Goal: Task Accomplishment & Management: Manage account settings

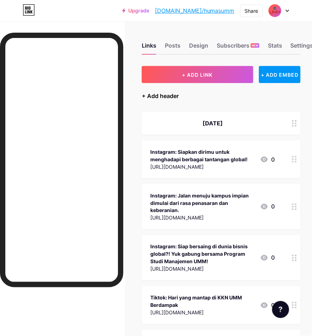
click at [167, 97] on div "+ Add header" at bounding box center [160, 96] width 37 height 9
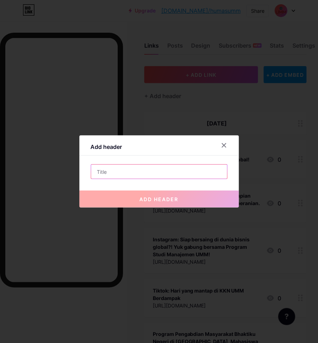
click at [168, 166] on input "text" at bounding box center [159, 171] width 136 height 14
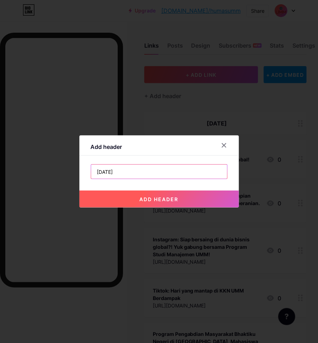
type input "[DATE]"
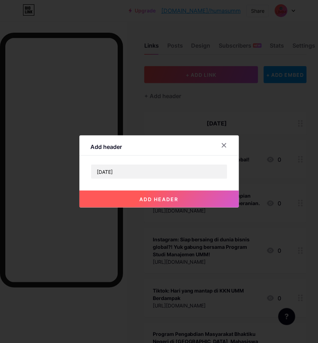
click at [158, 199] on span "add header" at bounding box center [159, 199] width 39 height 6
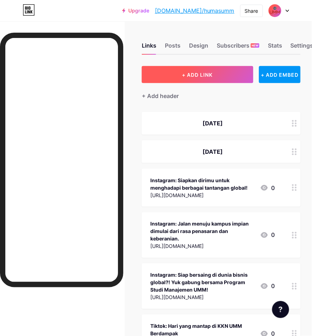
click at [197, 74] on span "+ ADD LINK" at bounding box center [197, 75] width 31 height 6
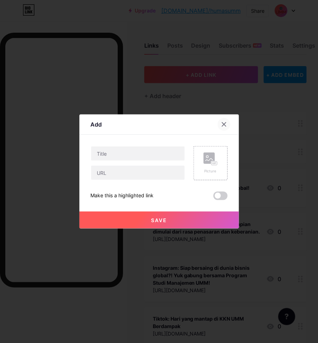
click at [219, 121] on div at bounding box center [224, 124] width 13 height 13
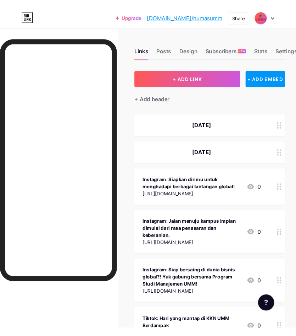
scroll to position [44, 0]
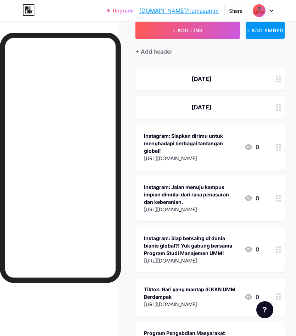
click at [192, 154] on div "[URL][DOMAIN_NAME]" at bounding box center [191, 157] width 95 height 7
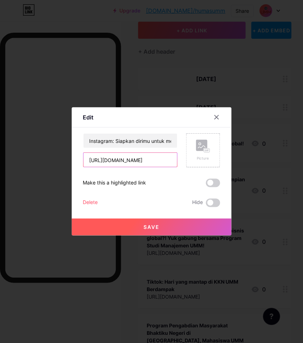
click at [125, 162] on input "[URL][DOMAIN_NAME]" at bounding box center [130, 160] width 94 height 14
click at [214, 118] on icon at bounding box center [217, 117] width 6 height 6
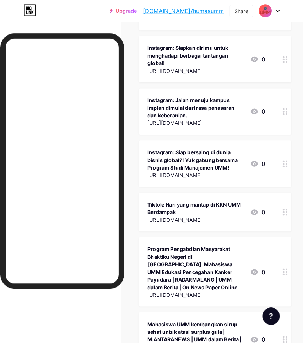
scroll to position [0, 0]
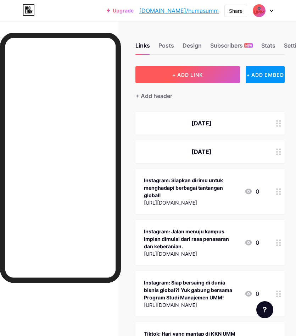
click at [180, 78] on button "+ ADD LINK" at bounding box center [188, 74] width 105 height 17
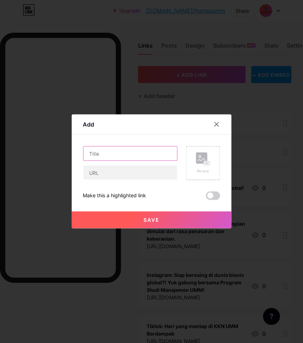
click at [101, 155] on input "text" at bounding box center [130, 153] width 94 height 14
click at [138, 157] on input "Instagram:" at bounding box center [130, 153] width 94 height 14
paste input "[GEOGRAPHIC_DATA] ([GEOGRAPHIC_DATA]) senantiasa mendorong mahasiswanya untuk j…"
type input "Instagram: [GEOGRAPHIC_DATA] (UMM) senantiasa mendorong mahasiswanya untuk jadi…"
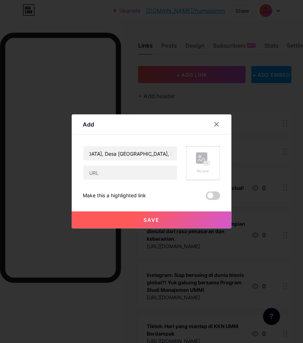
scroll to position [0, 0]
click at [103, 176] on input "text" at bounding box center [130, 172] width 94 height 14
paste input "[URL][DOMAIN_NAME]"
type input "[URL][DOMAIN_NAME]"
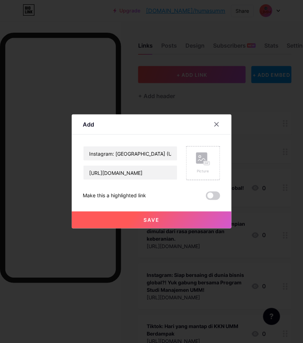
click at [114, 214] on button "Save" at bounding box center [152, 219] width 160 height 17
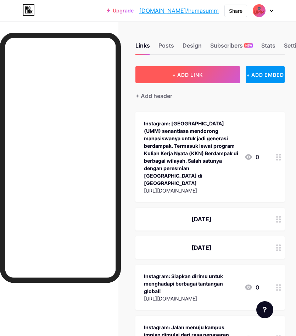
click at [183, 75] on span "+ ADD LINK" at bounding box center [188, 75] width 31 height 6
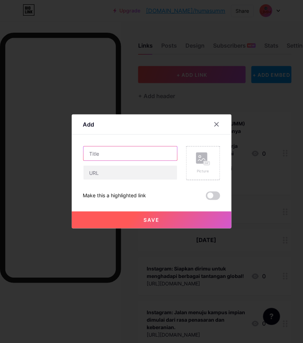
click at [143, 151] on input "text" at bounding box center [130, 153] width 94 height 14
click at [128, 151] on input "Instagram:" at bounding box center [130, 153] width 94 height 14
paste input "Masa liburan pada ngapain aja nih?!!"
type input "Instagram: Masa liburan pada ngapain aja nih?!!"
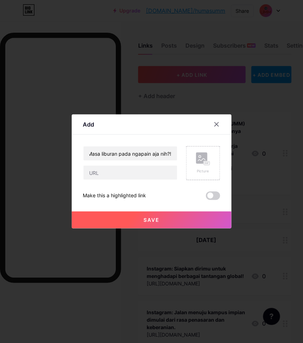
scroll to position [0, 0]
click at [106, 178] on input "text" at bounding box center [130, 172] width 94 height 14
paste input "[URL][DOMAIN_NAME]"
type input "[URL][DOMAIN_NAME]"
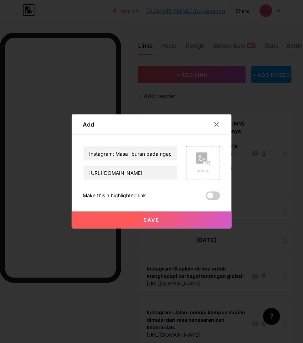
click at [106, 219] on button "Save" at bounding box center [152, 219] width 160 height 17
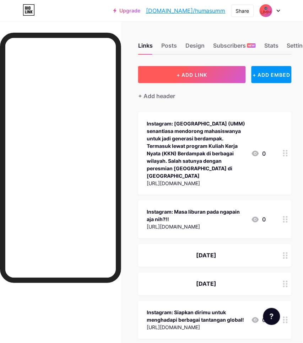
click at [192, 70] on button "+ ADD LINK" at bounding box center [191, 74] width 107 height 17
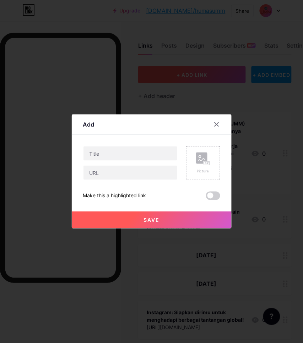
click at [120, 153] on input "text" at bounding box center [130, 153] width 94 height 14
click at [132, 156] on input "Instagram:" at bounding box center [130, 153] width 94 height 14
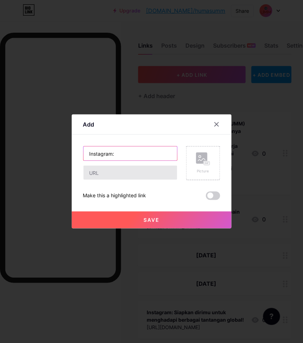
paste input "Semarak Lomba HUT ke-80 Kemerdekaan RI di [GEOGRAPHIC_DATA]!!"
type input "Instagram: Semarak Lomba HUT ke-80 Kemerdekaan RI di [GEOGRAPHIC_DATA]!!"
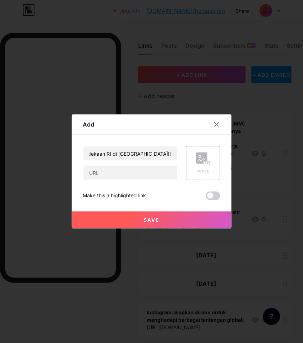
scroll to position [0, 0]
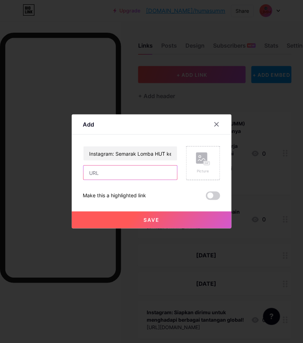
click at [129, 178] on input "text" at bounding box center [130, 172] width 94 height 14
paste input "[URL][DOMAIN_NAME]"
type input "[URL][DOMAIN_NAME]"
click at [139, 215] on button "Save" at bounding box center [152, 219] width 160 height 17
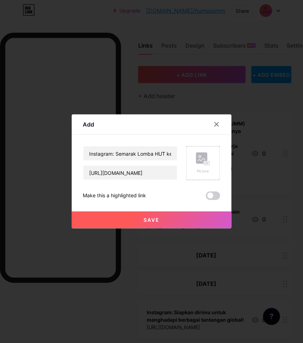
scroll to position [0, 0]
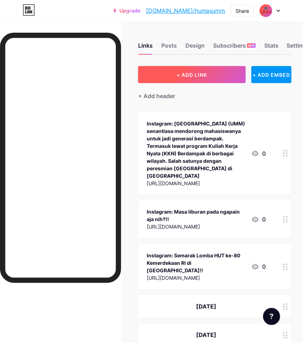
click at [201, 79] on button "+ ADD LINK" at bounding box center [191, 74] width 107 height 17
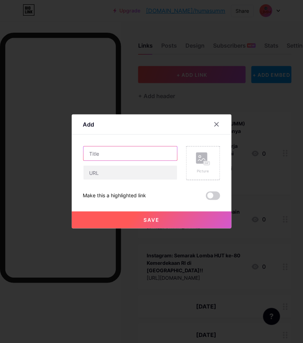
click at [111, 154] on input "text" at bounding box center [130, 153] width 94 height 14
paste input "[PERSON_NAME]i [PERSON_NAME]i rojiun Segenap sivitas akademika UMM turut ber[PE…"
type input "Instagram: [PERSON_NAME] [PERSON_NAME]i [PERSON_NAME] sivitas akademika UMM tur…"
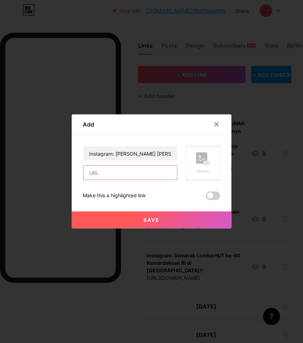
click at [132, 171] on input "text" at bounding box center [130, 172] width 94 height 14
paste input "[URL][DOMAIN_NAME]"
type input "[URL][DOMAIN_NAME]"
drag, startPoint x: 136, startPoint y: 223, endPoint x: 41, endPoint y: 150, distance: 119.3
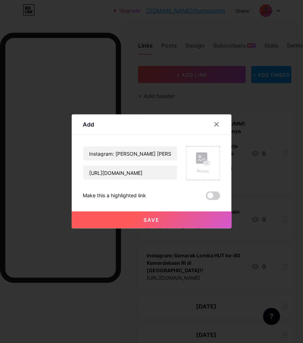
click at [135, 224] on button "Save" at bounding box center [152, 219] width 160 height 17
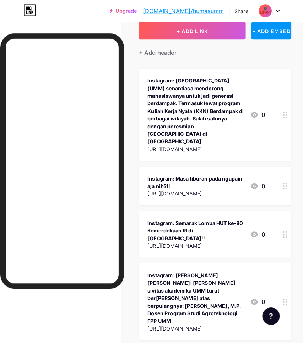
scroll to position [0, 0]
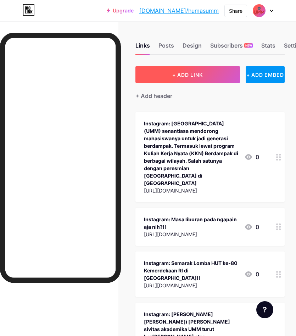
click at [198, 78] on button "+ ADD LINK" at bounding box center [188, 74] width 105 height 17
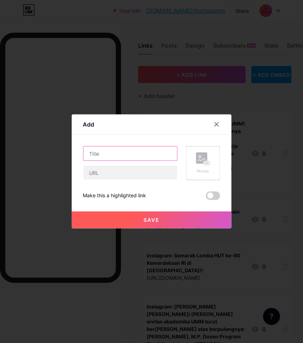
click at [132, 156] on input "text" at bounding box center [130, 153] width 94 height 14
type input "Tiktok: Selamat hari minggu! Liburannya Gen UMM pada ngapain nihh??"
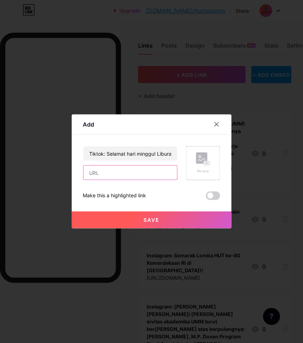
drag, startPoint x: 134, startPoint y: 173, endPoint x: 141, endPoint y: 178, distance: 7.9
click at [134, 173] on input "text" at bounding box center [130, 172] width 94 height 14
paste input "[URL][DOMAIN_NAME]"
type input "[URL][DOMAIN_NAME]"
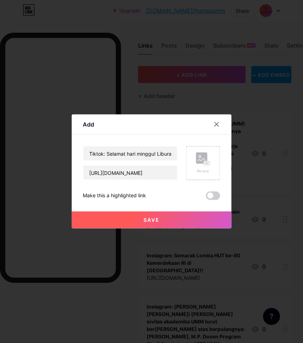
drag, startPoint x: 153, startPoint y: 223, endPoint x: 147, endPoint y: 216, distance: 9.8
click at [153, 223] on button "Save" at bounding box center [152, 219] width 160 height 17
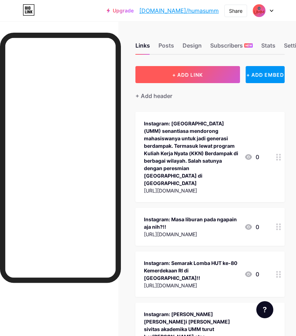
click at [179, 77] on span "+ ADD LINK" at bounding box center [188, 75] width 31 height 6
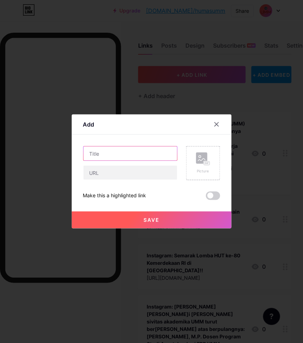
drag, startPoint x: 143, startPoint y: 160, endPoint x: 143, endPoint y: 152, distance: 7.8
click at [141, 158] on input "text" at bounding box center [130, 153] width 94 height 14
type input "6"
type input "t"
type input "Tiktok: Manis-manis Gen UMM siap pulang KKN jomblo??"
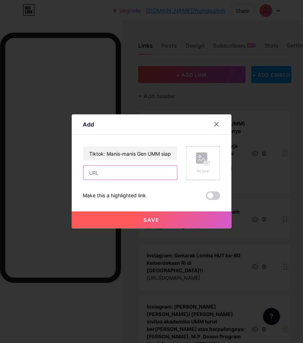
click at [108, 172] on input "text" at bounding box center [130, 172] width 94 height 14
click at [110, 173] on input "text" at bounding box center [130, 172] width 94 height 14
paste input "[URL][DOMAIN_NAME]"
type input "[URL][DOMAIN_NAME]"
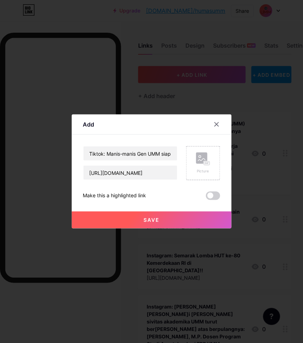
drag, startPoint x: 148, startPoint y: 220, endPoint x: 141, endPoint y: 196, distance: 25.4
click at [148, 219] on span "Save" at bounding box center [151, 220] width 16 height 6
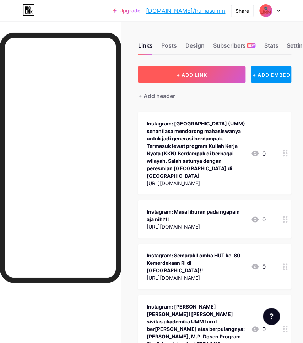
click at [155, 75] on button "+ ADD LINK" at bounding box center [191, 74] width 107 height 17
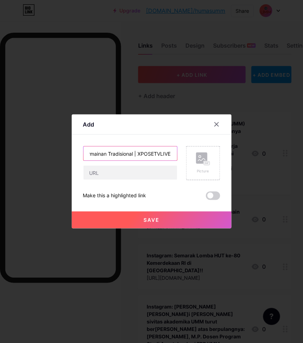
scroll to position [0, 121]
type input "Mahasiswa UMM Ajak Anak Usia Dini Mengenal Permainan Tradisional | XPOSETVLIVE |"
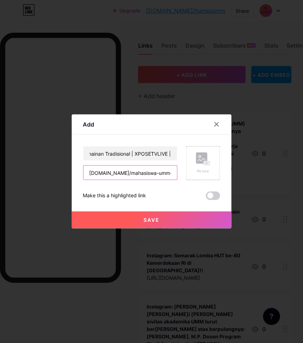
scroll to position [0, 0]
type input "[DOMAIN_NAME]/mahasiswa-umm-ajak-anak-usia-dini-mengenal-permainan-tradisional/"
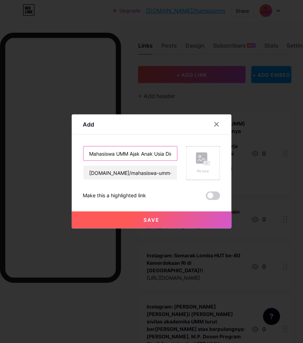
click at [165, 152] on input "Mahasiswa UMM Ajak Anak Usia Dini Mengenal Permainan Tradisional | XPOSETVLIVE |" at bounding box center [130, 153] width 94 height 14
type input "Mahasiswa UMM Ajak Anak Usia Dini Mengenal Permainan Tradisional | XPOSETVLIVE …"
click at [130, 217] on button "Save" at bounding box center [152, 219] width 160 height 17
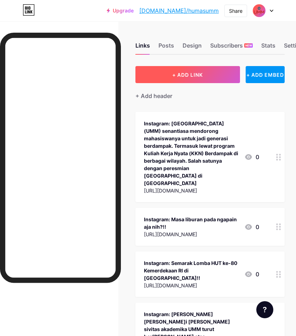
click at [169, 73] on button "+ ADD LINK" at bounding box center [188, 74] width 105 height 17
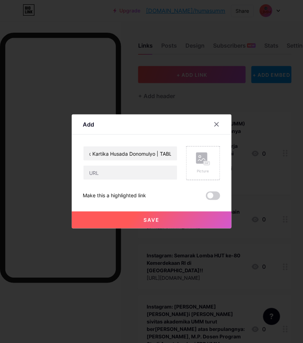
scroll to position [0, 199]
type input "Mahasiswa PMM 3 UMM Pemeriksaan Kesehatan Lansia Bersama Klinik Kartika Husada …"
type input "[DOMAIN_NAME][URL]"
drag, startPoint x: 135, startPoint y: 218, endPoint x: 135, endPoint y: 214, distance: 3.6
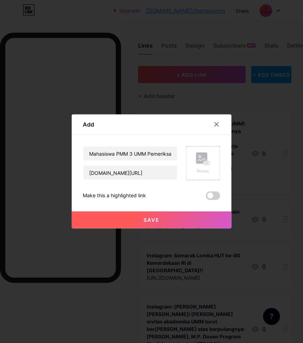
click at [135, 217] on button "Save" at bounding box center [152, 219] width 160 height 17
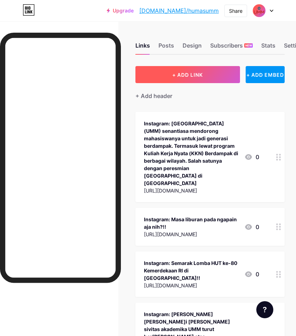
click at [218, 73] on button "+ ADD LINK" at bounding box center [188, 74] width 105 height 17
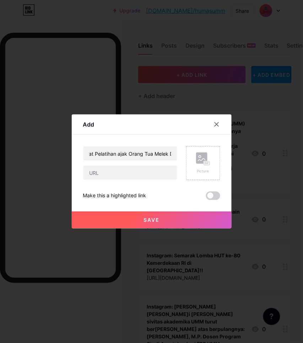
scroll to position [0, 137]
type input "Kelompok 285 PMM-KKN UMM Lewat Pelatihan ajak Orang Tua Melek Digital | XPOSETV…"
type input "[DOMAIN_NAME]/kelompok-285-pmm-kkn-umm-lewat-pelatihan-ajak-orang-tua-melek-dig…"
click at [121, 221] on button "Save" at bounding box center [152, 219] width 160 height 17
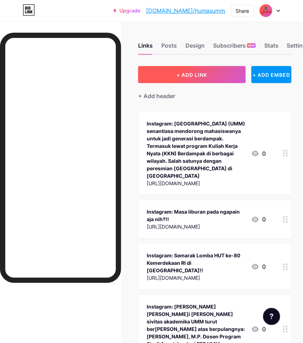
click at [173, 70] on button "+ ADD LINK" at bounding box center [191, 74] width 107 height 17
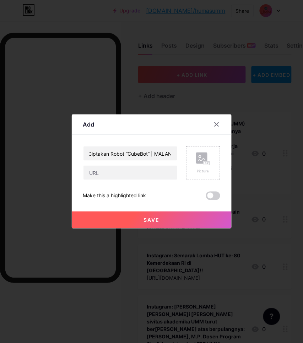
scroll to position [0, 131]
type input "Atasi Kecanduan Gadget Mahasiswa UMM Ciptakan Robot “CubeBot” | MALANGPARIWARA …"
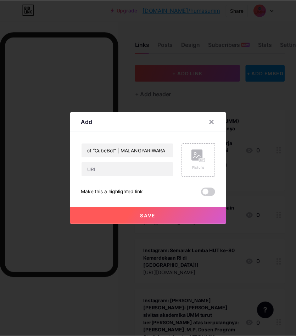
scroll to position [0, 0]
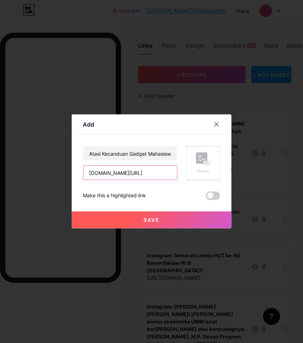
type input "[DOMAIN_NAME][URL]"
click at [121, 219] on button "Save" at bounding box center [152, 219] width 160 height 17
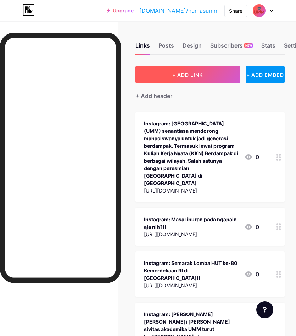
click at [189, 72] on span "+ ADD LINK" at bounding box center [188, 75] width 31 height 6
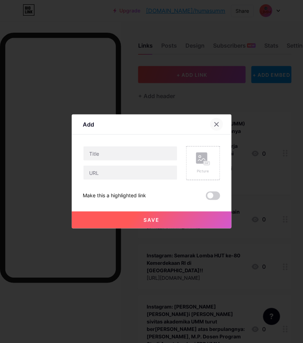
click at [214, 127] on div at bounding box center [216, 124] width 13 height 13
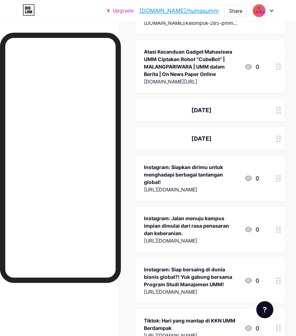
scroll to position [532, 0]
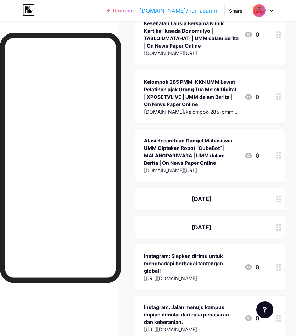
click at [285, 187] on div at bounding box center [279, 198] width 12 height 23
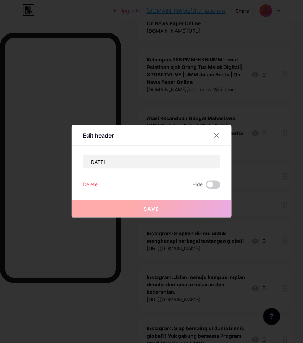
click at [91, 183] on div "Delete" at bounding box center [90, 184] width 15 height 9
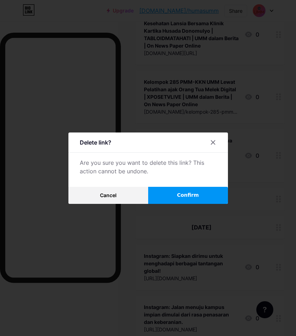
drag, startPoint x: 164, startPoint y: 201, endPoint x: 164, endPoint y: 187, distance: 13.5
click at [164, 200] on button "Confirm" at bounding box center [188, 195] width 80 height 17
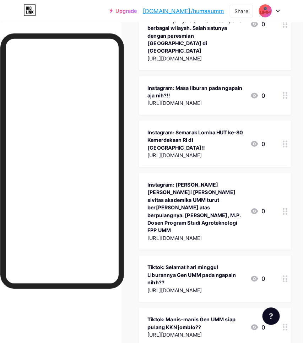
scroll to position [0, 0]
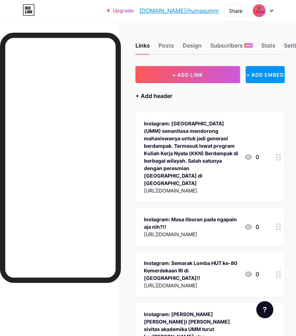
click at [155, 93] on div "+ Add header" at bounding box center [154, 96] width 37 height 9
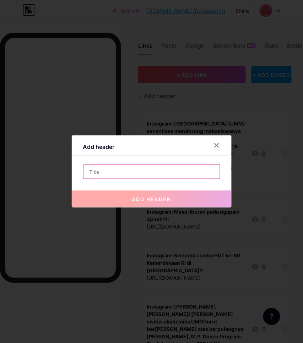
click at [127, 175] on input "text" at bounding box center [151, 171] width 136 height 14
type input "s"
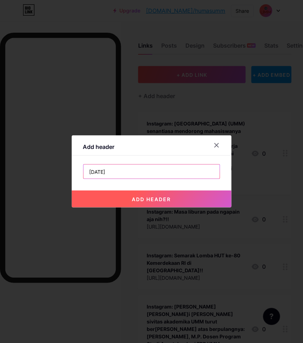
type input "[DATE]"
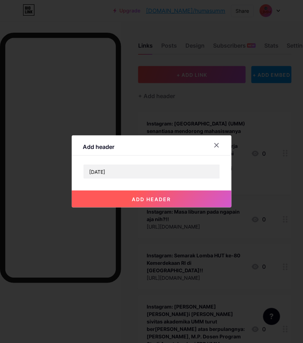
click at [133, 201] on span "add header" at bounding box center [151, 199] width 39 height 6
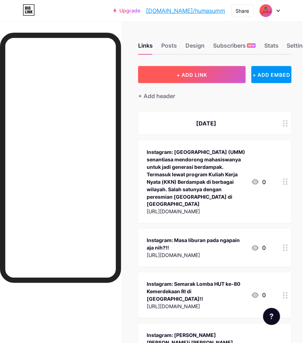
click at [171, 77] on button "+ ADD LINK" at bounding box center [191, 74] width 107 height 17
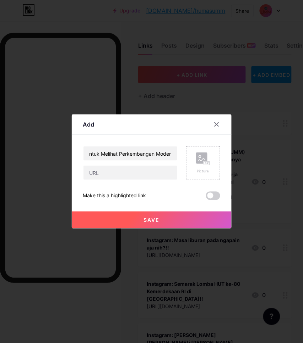
scroll to position [0, 131]
type input "UMM Jadi Jujukan Kongres AS untuk Melihat Perkembangan Moderasi Beragama | KLIK…"
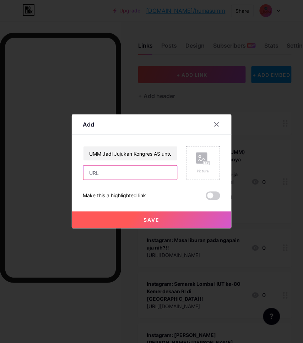
click at [128, 172] on input "text" at bounding box center [130, 172] width 94 height 14
paste input "[URL][DOMAIN_NAME]"
type input "[URL][DOMAIN_NAME]"
click at [143, 217] on span "Save" at bounding box center [151, 220] width 16 height 6
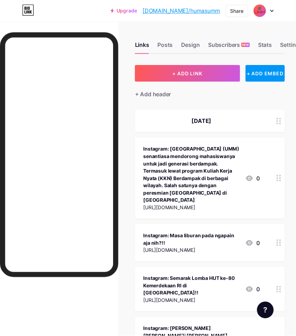
scroll to position [532, 0]
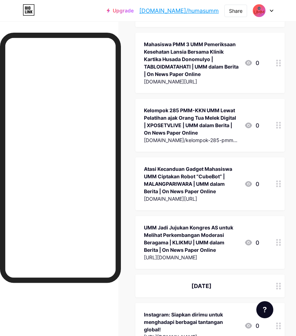
click at [285, 216] on div at bounding box center [279, 242] width 12 height 53
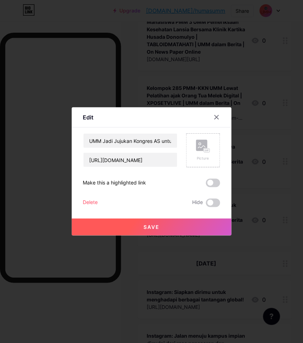
click at [91, 199] on div "Delete" at bounding box center [90, 202] width 15 height 9
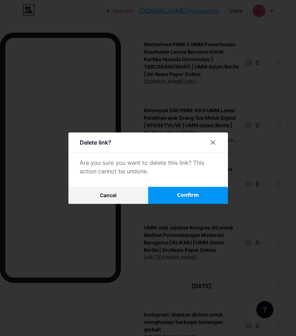
click at [193, 195] on span "Confirm" at bounding box center [188, 194] width 22 height 7
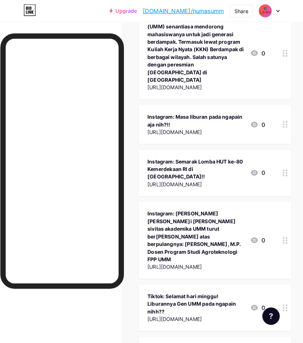
scroll to position [0, 0]
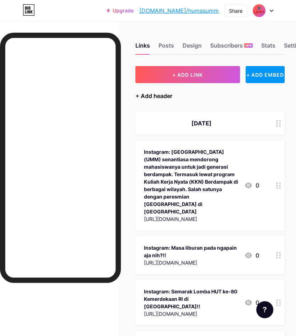
click at [157, 98] on div "+ Add header" at bounding box center [154, 96] width 37 height 9
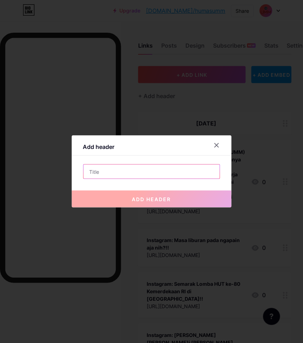
click at [146, 168] on input "text" at bounding box center [151, 171] width 136 height 14
type input "s"
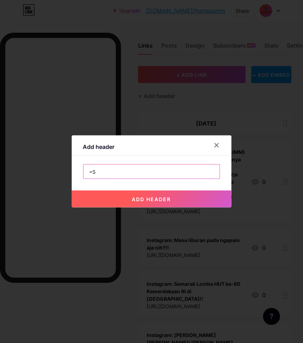
type input "="
type input "[DATE]"
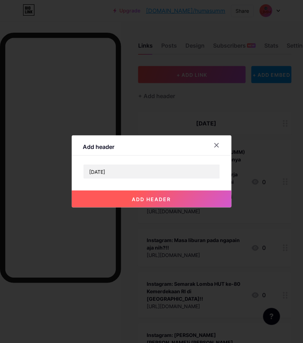
click at [168, 202] on button "add header" at bounding box center [152, 198] width 160 height 17
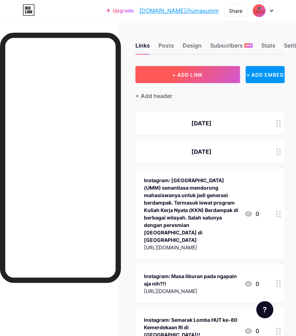
click at [154, 73] on button "+ ADD LINK" at bounding box center [188, 74] width 105 height 17
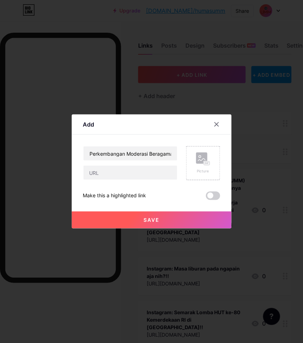
scroll to position [0, 131]
type input "UMM Jadi Jujukan Kongres AS untuk Melihat Perkembangan Moderasi Beragama | KLIK…"
type input "[DOMAIN_NAME][URL]"
click at [138, 218] on button "Save" at bounding box center [152, 219] width 160 height 17
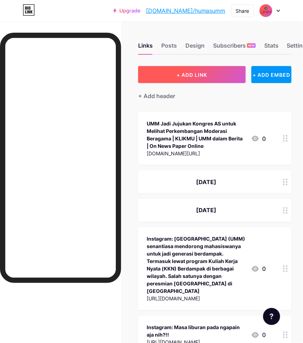
click at [150, 77] on button "+ ADD LINK" at bounding box center [191, 74] width 107 height 17
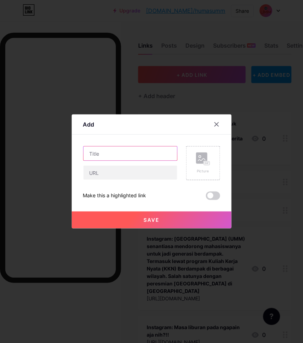
click at [98, 153] on input "text" at bounding box center [130, 153] width 94 height 14
type input "c"
type input "CubeBot, Robot Karya Mahasiswa UMM untuk Atasi Kecanduan Gadget | AGROREDAKSI |…"
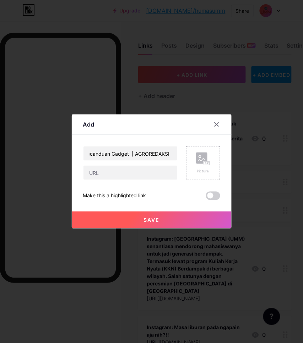
scroll to position [0, 0]
type input "[DOMAIN_NAME][URL]"
click at [130, 218] on button "Save" at bounding box center [152, 219] width 160 height 17
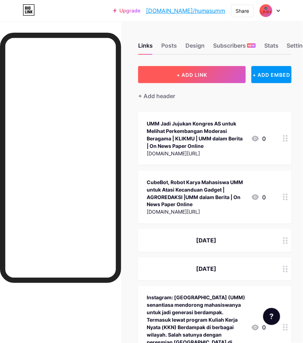
click at [208, 77] on button "+ ADD LINK" at bounding box center [191, 74] width 107 height 17
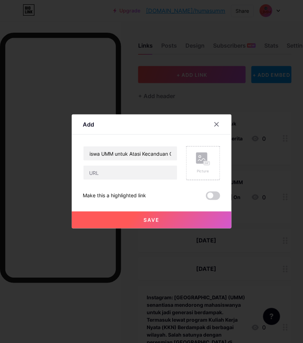
scroll to position [0, 125]
type input "CubeBot: Robot Karya Mahasiswa UMM untuk Atasi Kecanduan Gadget | MALANGPOST | …"
type input "[DOMAIN_NAME][URL]"
click at [139, 223] on button "Save" at bounding box center [152, 219] width 160 height 17
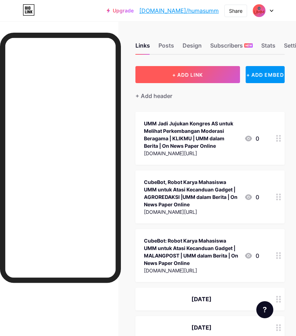
click at [163, 71] on button "+ ADD LINK" at bounding box center [188, 74] width 105 height 17
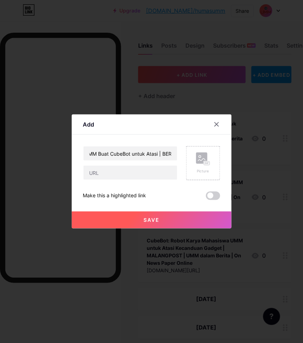
scroll to position [0, 117]
type input "Anak Kecanduan Gadget? Mahasiswa UMM Buat CubeBot untuk Atasi | BERITAJATIM | U…"
type input "[DOMAIN_NAME][URL]"
click at [130, 217] on button "Save" at bounding box center [152, 219] width 160 height 17
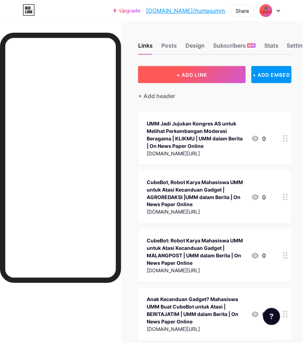
click at [161, 76] on button "+ ADD LINK" at bounding box center [191, 74] width 107 height 17
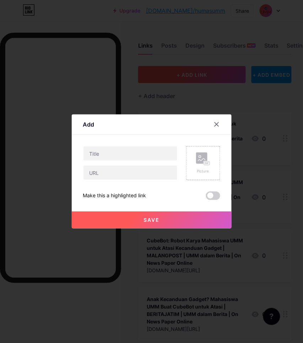
click at [100, 155] on input "text" at bounding box center [130, 153] width 94 height 14
type input "KKN UMM Kelompok Joho Impact: Mendukung UMKM dalam Pemasaran Digital | KUMPARAN…"
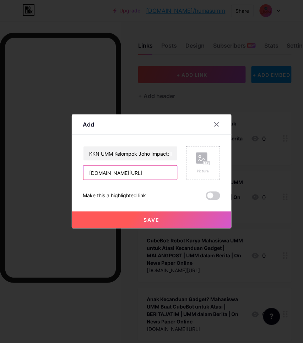
type input "[DOMAIN_NAME][URL]"
click at [130, 219] on button "Save" at bounding box center [152, 219] width 160 height 17
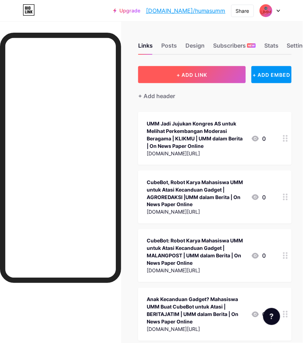
click at [193, 75] on span "+ ADD LINK" at bounding box center [191, 75] width 31 height 6
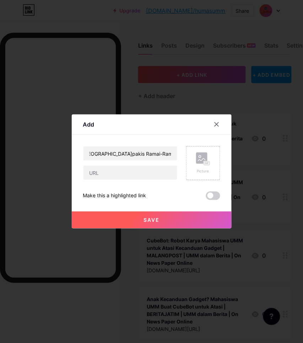
scroll to position [0, 276]
type input "Seru! Mahasiswa PMM [GEOGRAPHIC_DATA] PKK dan Karang Taruna di Karangpakis Rama…"
type input "[DOMAIN_NAME][URL][GEOGRAPHIC_DATA][GEOGRAPHIC_DATA]"
click at [118, 219] on button "Save" at bounding box center [152, 219] width 160 height 17
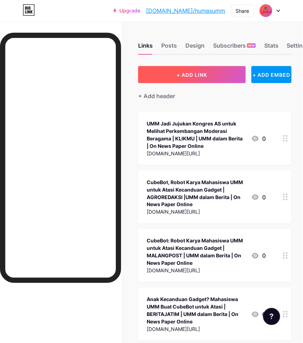
click at [194, 75] on span "+ ADD LINK" at bounding box center [191, 75] width 31 height 6
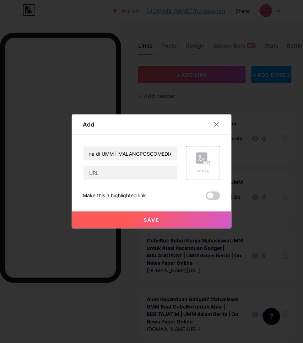
scroll to position [0, 93]
type input "Kongres AS Kagumi Moderasi Beragama di UMM | MALANGPOSCOMEDIA | UMM dalam Berit…"
type input "[DOMAIN_NAME][URL]"
click at [128, 219] on button "Save" at bounding box center [152, 219] width 160 height 17
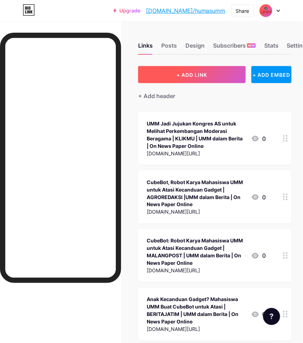
click at [167, 75] on button "+ ADD LINK" at bounding box center [191, 74] width 107 height 17
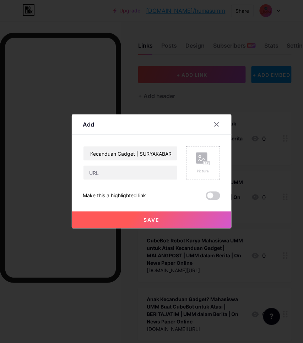
scroll to position [0, 122]
type input "CubeBot, Robot Karya Mahasiswa UMM untuk Atasi Kecanduan Gadget | SURYAKABAR | …"
type input "[DOMAIN_NAME][URL]"
click at [141, 225] on button "Save" at bounding box center [152, 219] width 160 height 17
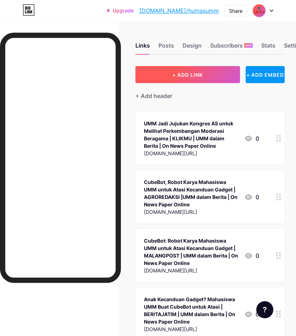
click at [197, 73] on span "+ ADD LINK" at bounding box center [188, 75] width 31 height 6
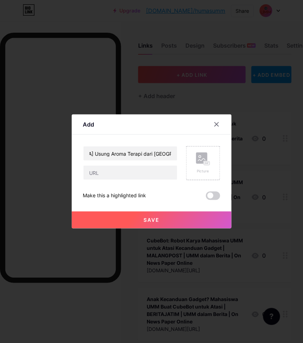
scroll to position [0, 147]
type input "KKN Berdampak [GEOGRAPHIC_DATA] [GEOGRAPHIC_DATA] Usung Aroma Terapi dari [GEOG…"
type input "[DOMAIN_NAME][URL][GEOGRAPHIC_DATA][GEOGRAPHIC_DATA]"
drag, startPoint x: 129, startPoint y: 224, endPoint x: 110, endPoint y: 201, distance: 29.5
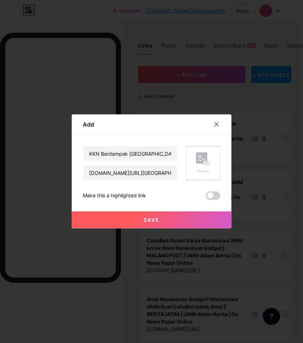
click at [128, 221] on button "Save" at bounding box center [152, 219] width 160 height 17
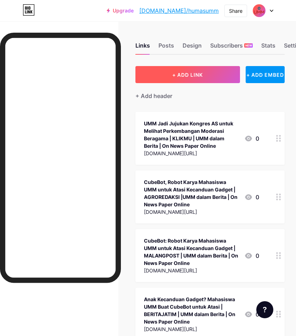
click at [192, 74] on span "+ ADD LINK" at bounding box center [188, 75] width 31 height 6
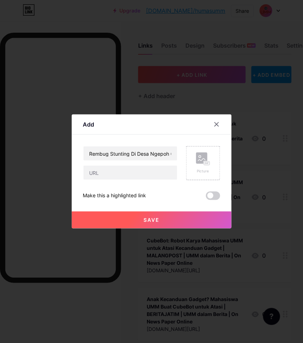
scroll to position [0, 86]
type input "Rembug Stunting Di Desa Ngepoh Oleh Mahasiswa UMM | KUMPARAN | UMM dalam Berita…"
type input "[DOMAIN_NAME][URL]"
click at [130, 224] on button "Save" at bounding box center [152, 219] width 160 height 17
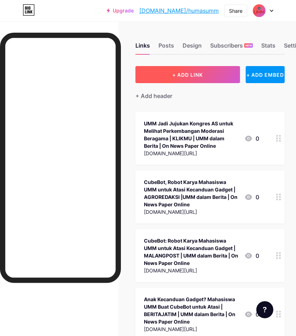
click at [171, 71] on button "+ ADD LINK" at bounding box center [188, 74] width 105 height 17
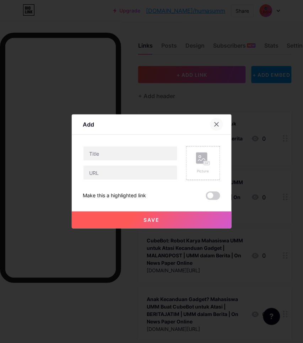
click at [217, 125] on div at bounding box center [216, 124] width 13 height 13
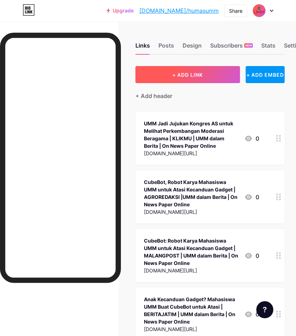
click at [183, 76] on span "+ ADD LINK" at bounding box center [188, 75] width 31 height 6
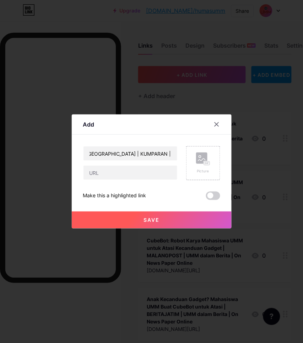
scroll to position [0, 131]
type input "Edukasi [MEDICAL_DATA] Oleh Mahasiswa PMM [GEOGRAPHIC_DATA] | KUMPARAN | UMM da…"
type input "[DOMAIN_NAME][URL][MEDICAL_DATA][GEOGRAPHIC_DATA]"
click at [121, 222] on button "Save" at bounding box center [152, 219] width 160 height 17
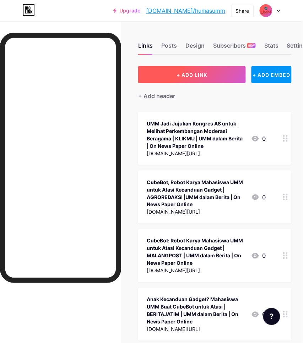
click at [173, 73] on button "+ ADD LINK" at bounding box center [191, 74] width 107 height 17
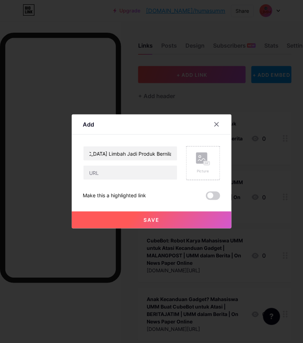
scroll to position [0, 118]
type input "Mahasiswa PMM [GEOGRAPHIC_DATA] Limbah Jadi Produk Bernilai di [GEOGRAPHIC_DATA…"
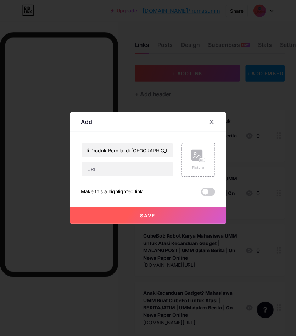
scroll to position [0, 0]
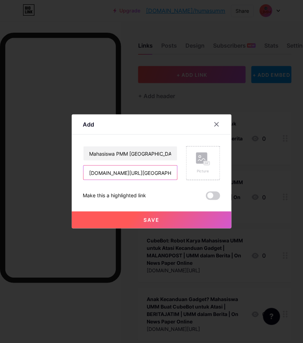
type input "[DOMAIN_NAME][URL][GEOGRAPHIC_DATA]"
click at [128, 218] on button "Save" at bounding box center [152, 219] width 160 height 17
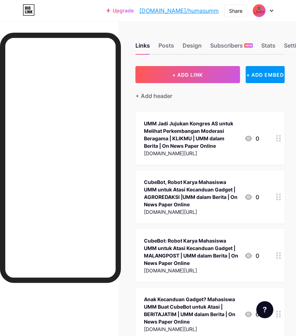
drag, startPoint x: 189, startPoint y: 43, endPoint x: 201, endPoint y: 40, distance: 12.5
click at [190, 43] on div "Design" at bounding box center [192, 47] width 19 height 13
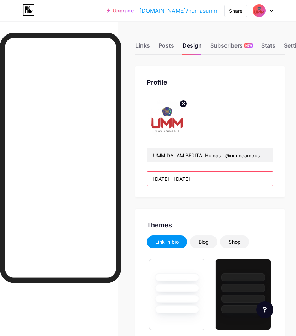
click at [162, 178] on input "[DATE] - [DATE]" at bounding box center [210, 178] width 126 height 14
click at [162, 177] on input "[DATE] - [DATE]" at bounding box center [210, 178] width 126 height 14
click at [163, 178] on input "[DATE] - [DATE]" at bounding box center [210, 178] width 126 height 14
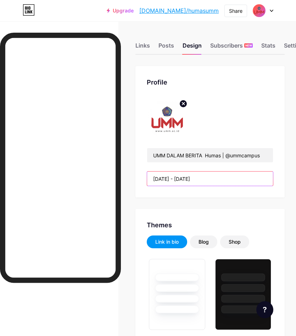
click at [163, 178] on input "[DATE] - [DATE]" at bounding box center [210, 178] width 126 height 14
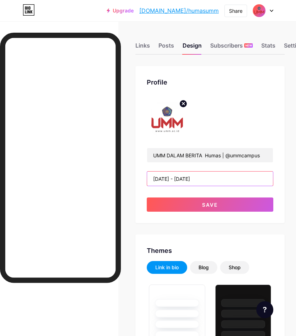
click at [208, 181] on input "[DATE] - [DATE]" at bounding box center [210, 178] width 126 height 14
click at [219, 179] on input "[DATE] - [DATE]" at bounding box center [210, 178] width 126 height 14
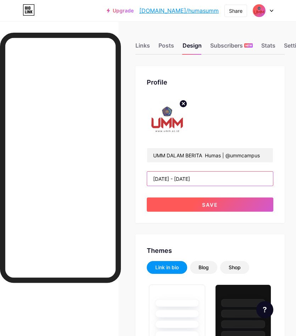
type input "[DATE] - [DATE]"
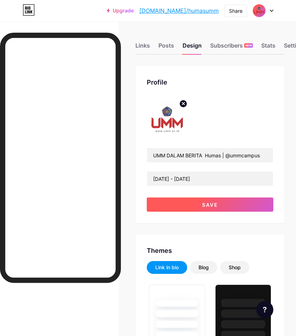
click at [218, 202] on span "Save" at bounding box center [210, 205] width 16 height 6
